Goal: Book appointment/travel/reservation

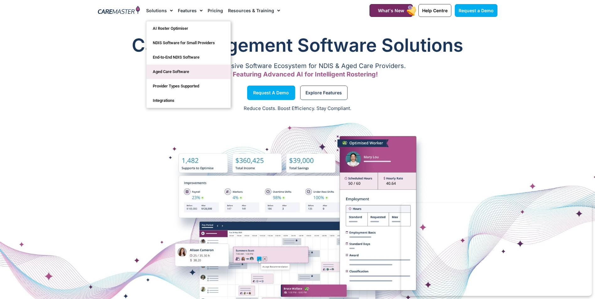
click at [162, 72] on link "Aged Care Software" at bounding box center [189, 72] width 84 height 14
